Goal: Information Seeking & Learning: Learn about a topic

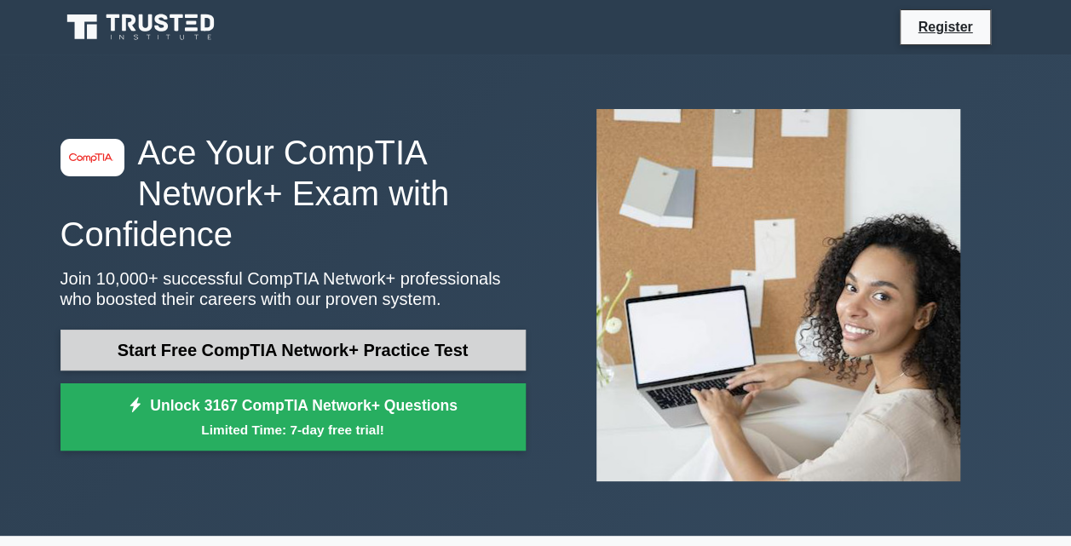
click at [374, 341] on link "Start Free CompTIA Network+ Practice Test" at bounding box center [292, 350] width 465 height 41
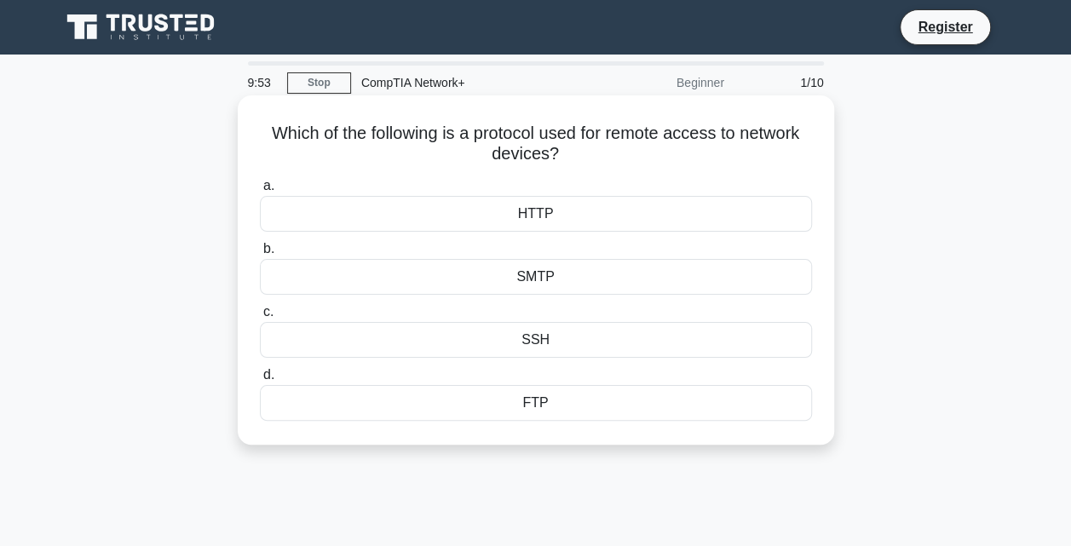
click at [508, 337] on div "SSH" at bounding box center [536, 340] width 552 height 36
click at [260, 318] on input "c. SSH" at bounding box center [260, 312] width 0 height 11
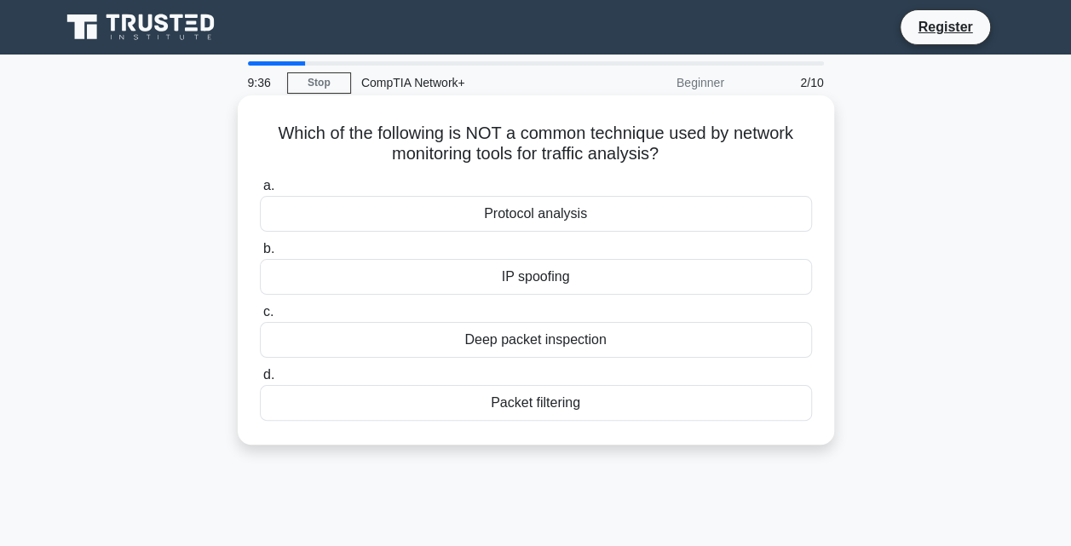
click at [596, 276] on div "IP spoofing" at bounding box center [536, 277] width 552 height 36
click at [260, 255] on input "b. IP spoofing" at bounding box center [260, 249] width 0 height 11
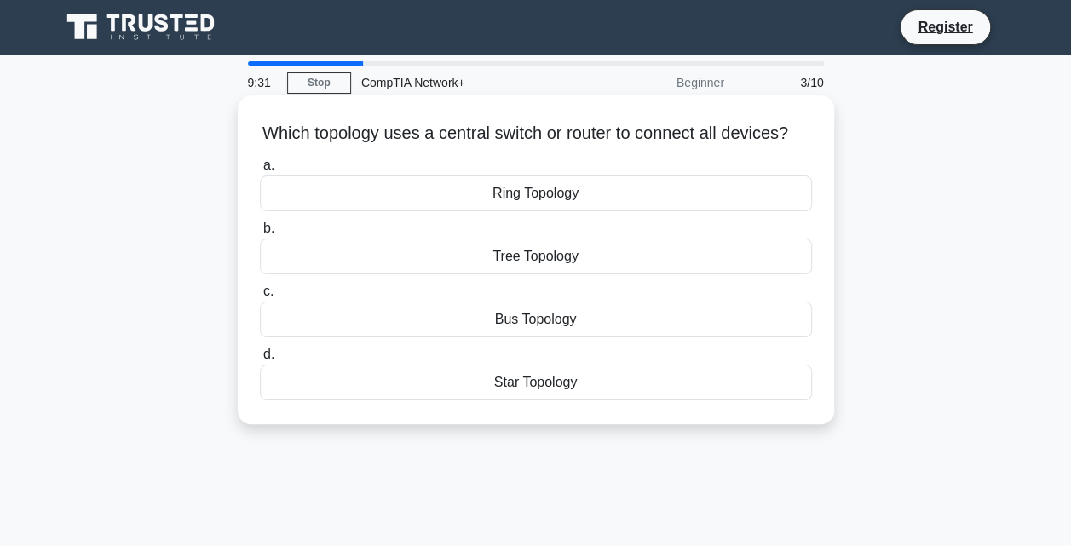
click at [562, 337] on div "Bus Topology" at bounding box center [536, 320] width 552 height 36
click at [260, 297] on input "c. Bus Topology" at bounding box center [260, 291] width 0 height 11
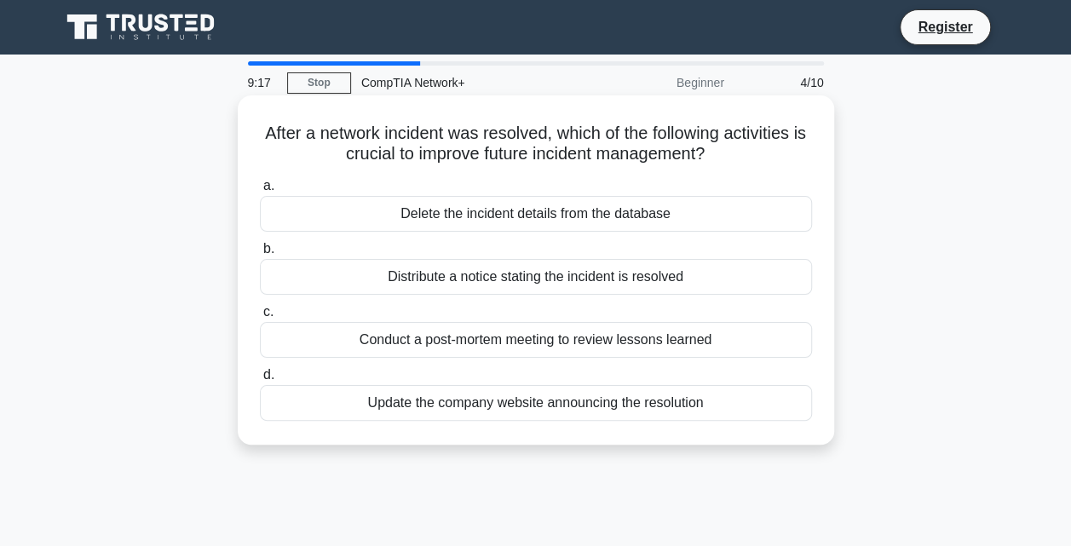
click at [548, 402] on div "Update the company website announcing the resolution" at bounding box center [536, 403] width 552 height 36
click at [260, 381] on input "d. Update the company website announcing the resolution" at bounding box center [260, 375] width 0 height 11
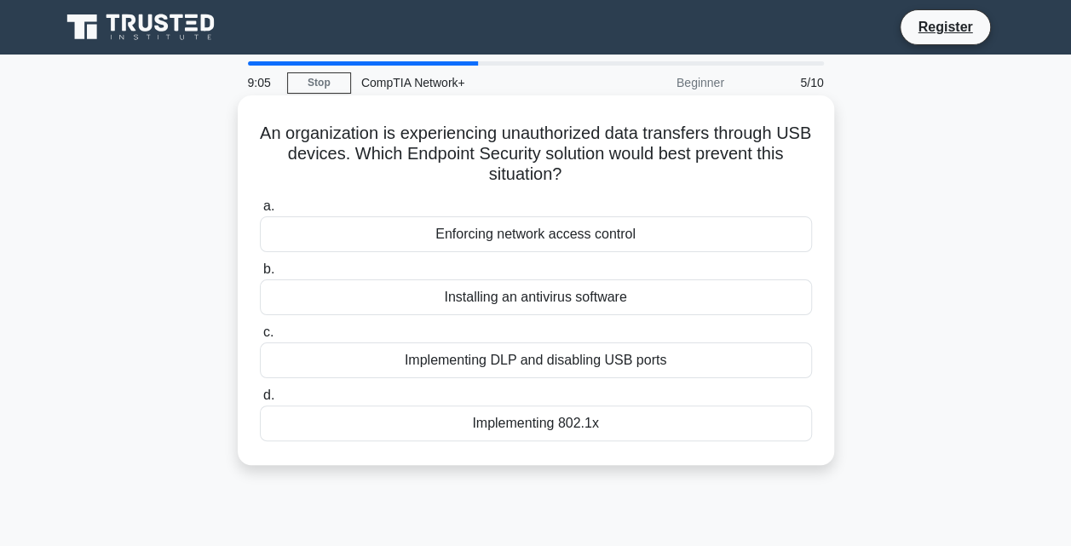
click at [556, 298] on div "Installing an antivirus software" at bounding box center [536, 297] width 552 height 36
click at [260, 275] on input "b. Installing an antivirus software" at bounding box center [260, 269] width 0 height 11
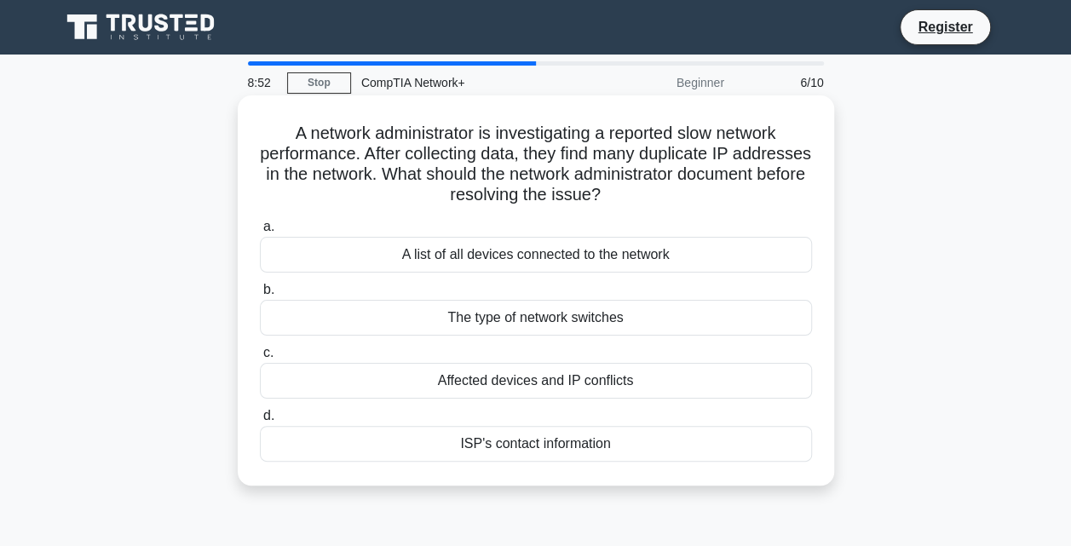
click at [543, 261] on div "A list of all devices connected to the network" at bounding box center [536, 255] width 552 height 36
click at [260, 233] on input "a. A list of all devices connected to the network" at bounding box center [260, 226] width 0 height 11
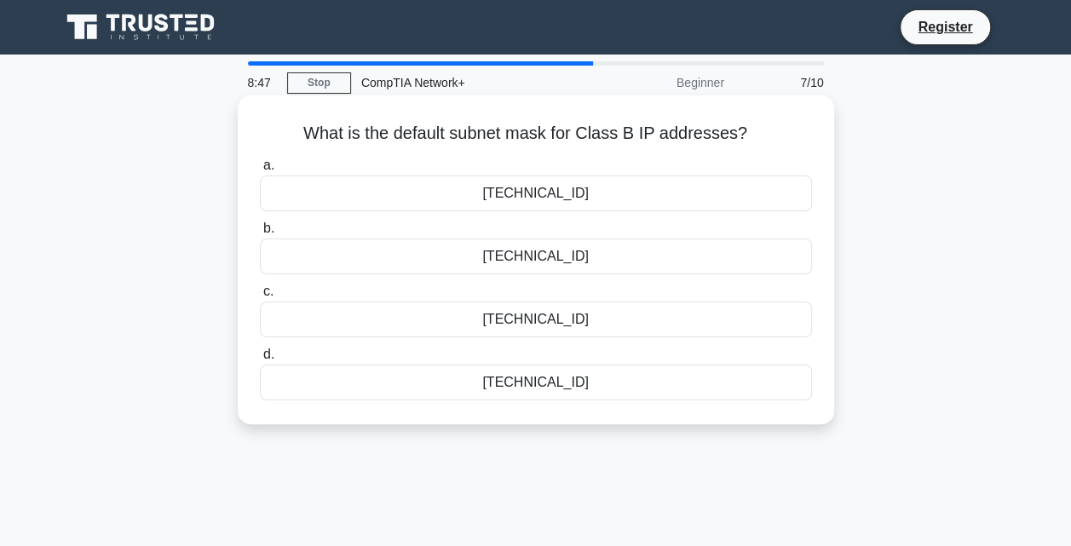
click at [553, 384] on div "255.255.255.0" at bounding box center [536, 383] width 552 height 36
click at [260, 360] on input "d. 255.255.255.0" at bounding box center [260, 354] width 0 height 11
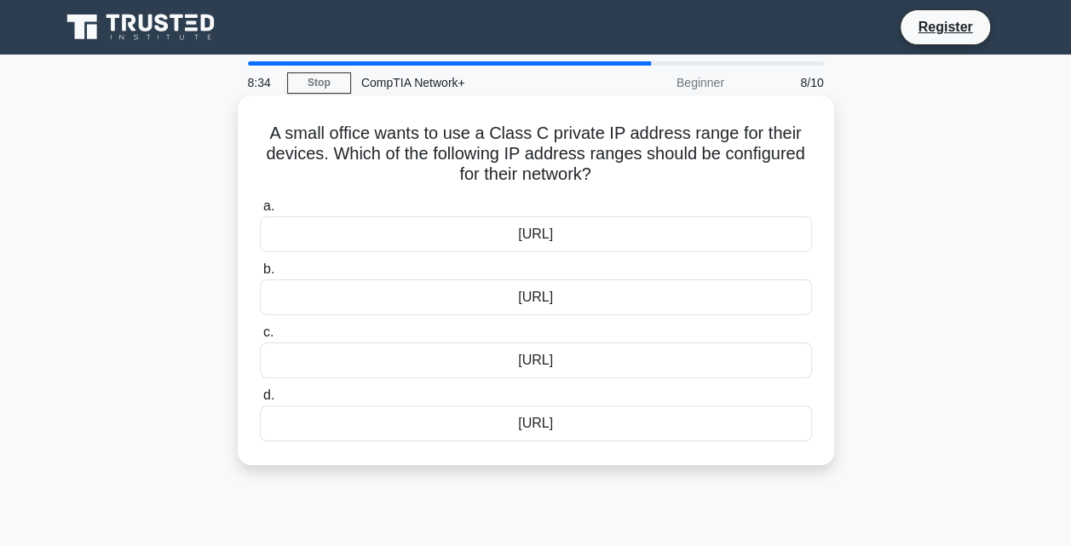
click at [554, 300] on div "192.168.0.0/16" at bounding box center [536, 297] width 552 height 36
click at [260, 275] on input "b. 192.168.0.0/16" at bounding box center [260, 269] width 0 height 11
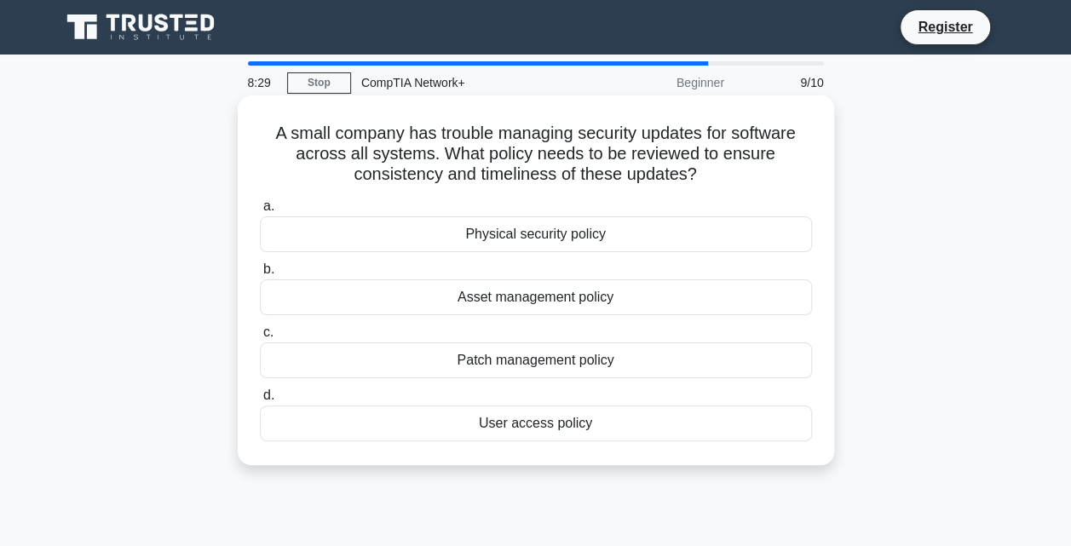
click at [519, 300] on div "Asset management policy" at bounding box center [536, 297] width 552 height 36
click at [260, 275] on input "b. Asset management policy" at bounding box center [260, 269] width 0 height 11
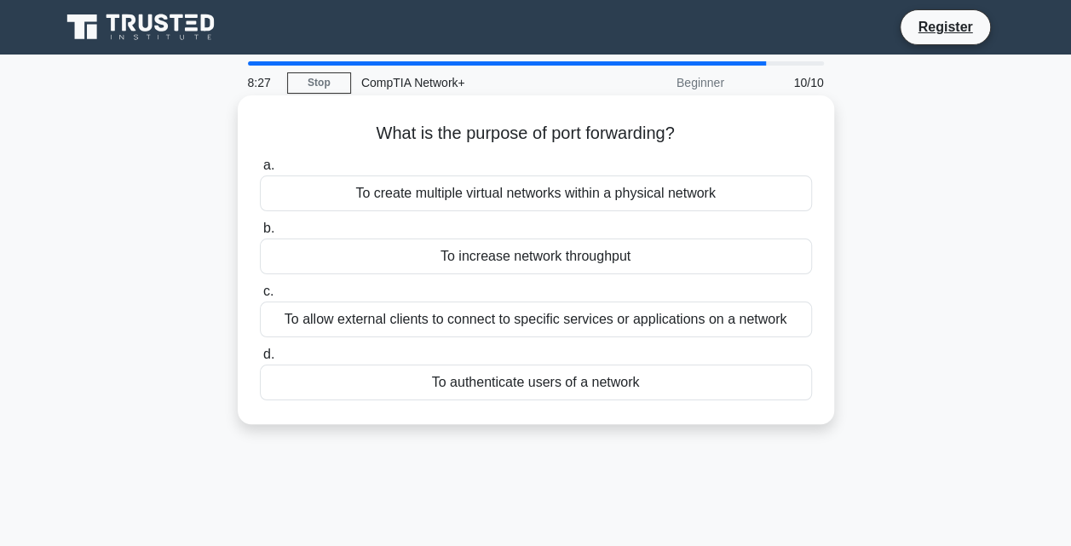
click at [515, 271] on div "To increase network throughput" at bounding box center [536, 257] width 552 height 36
click at [260, 234] on input "b. To increase network throughput" at bounding box center [260, 228] width 0 height 11
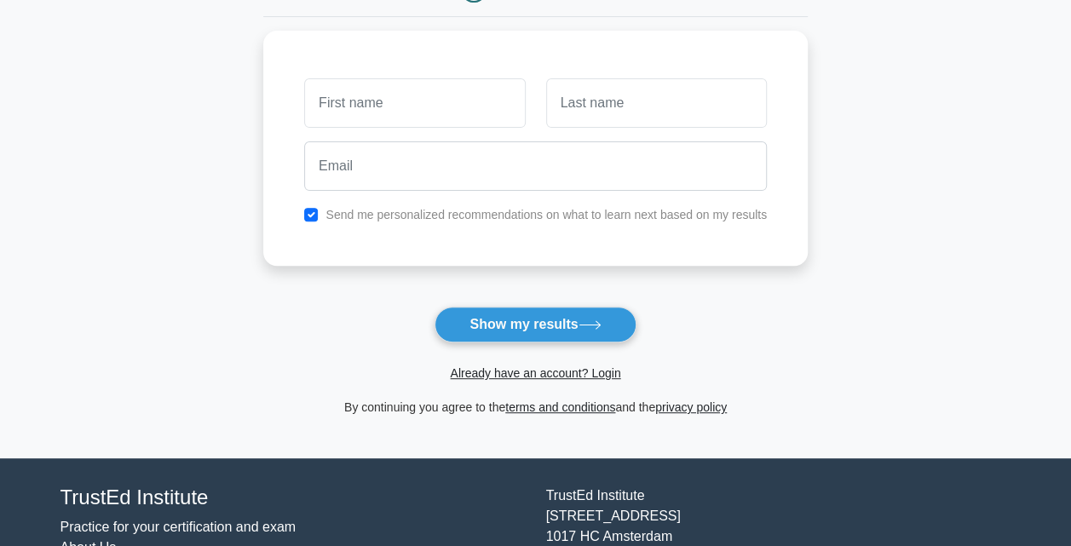
scroll to position [210, 0]
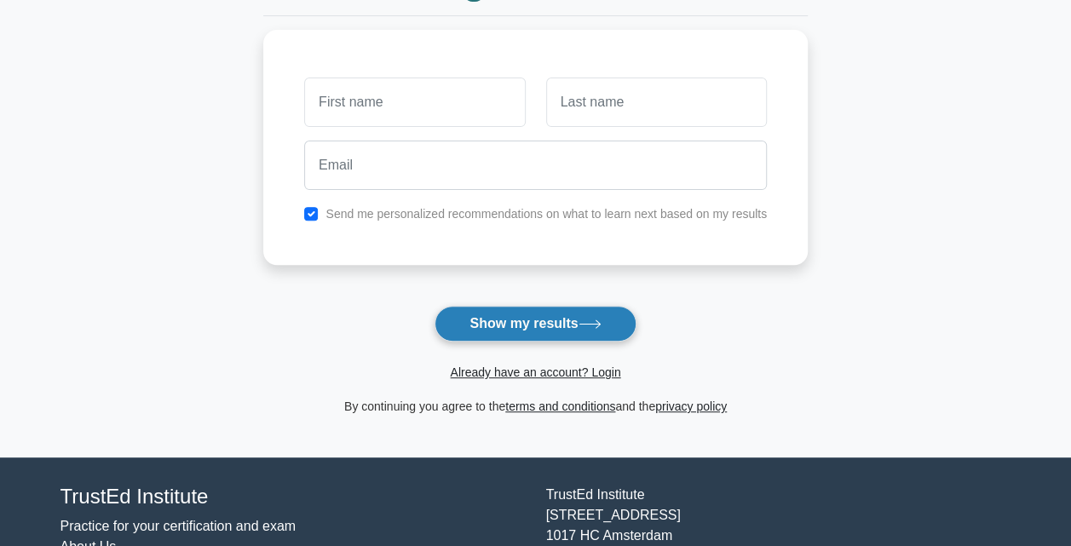
click at [526, 310] on button "Show my results" at bounding box center [534, 324] width 201 height 36
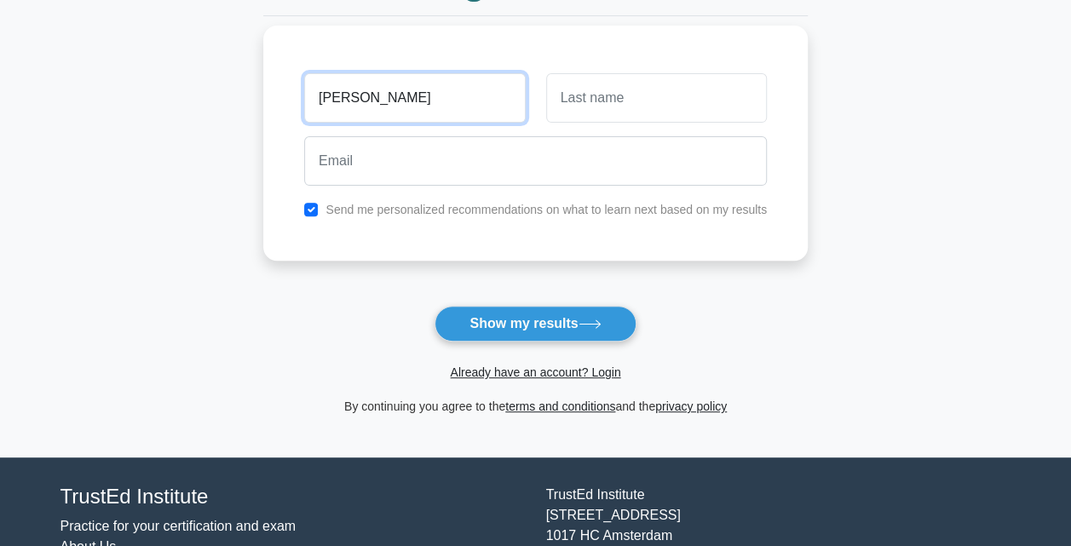
type input "mike"
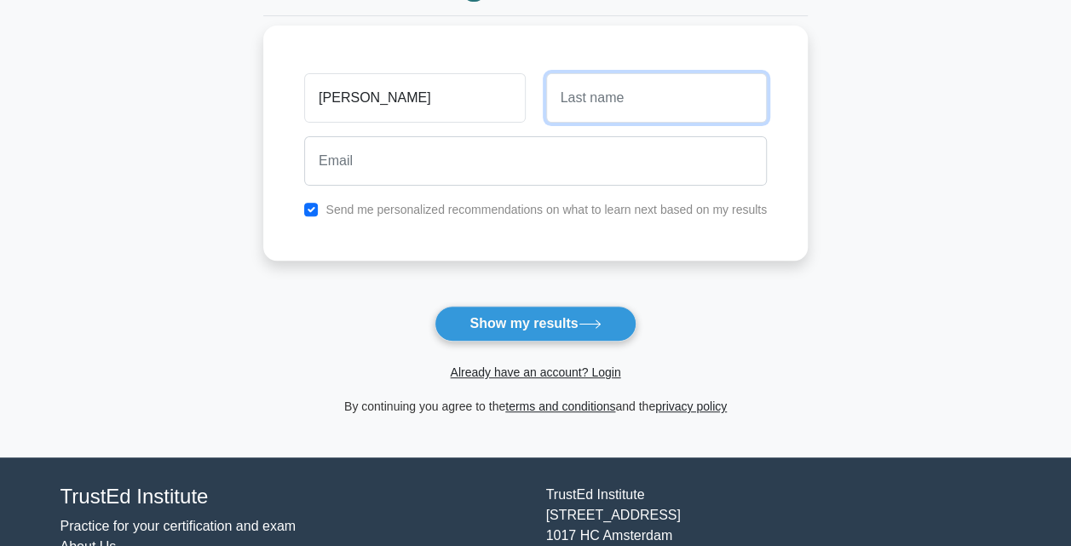
click at [590, 98] on input "text" at bounding box center [656, 97] width 221 height 49
type input "Isaac"
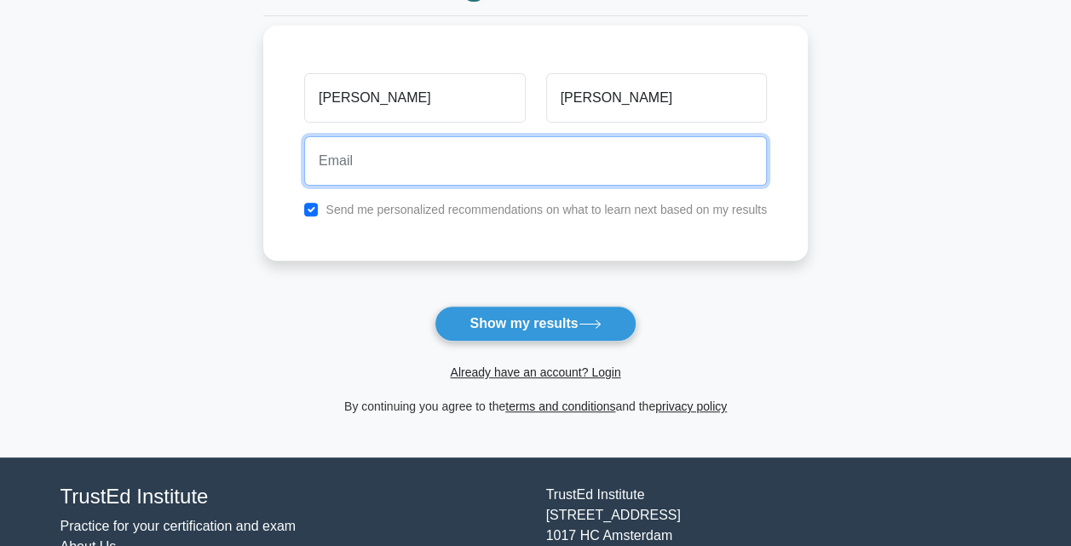
click at [570, 171] on input "email" at bounding box center [535, 160] width 463 height 49
type input "engrmichael.tech@gmail.com"
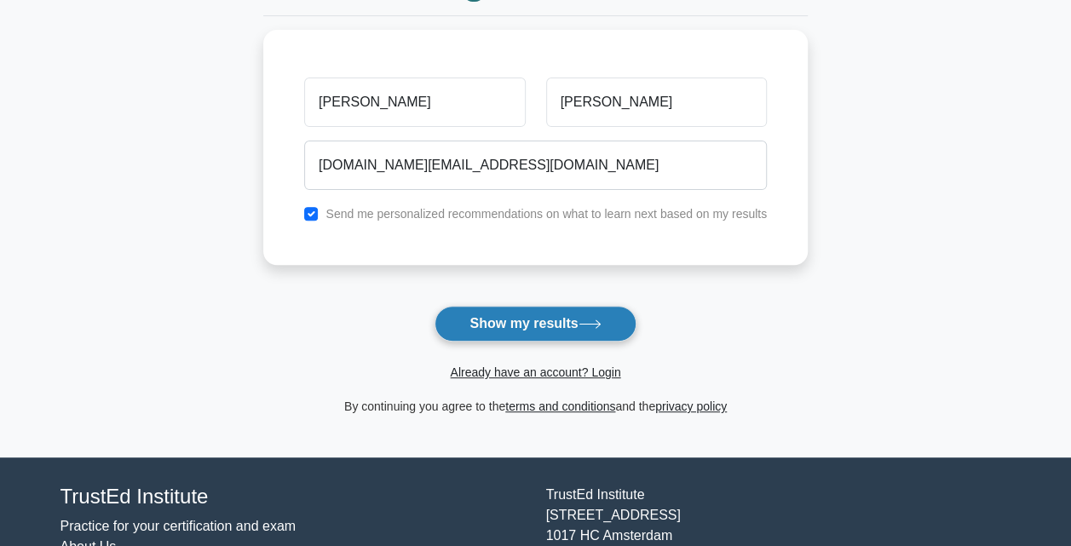
click at [556, 322] on button "Show my results" at bounding box center [534, 324] width 201 height 36
